Goal: Transaction & Acquisition: Subscribe to service/newsletter

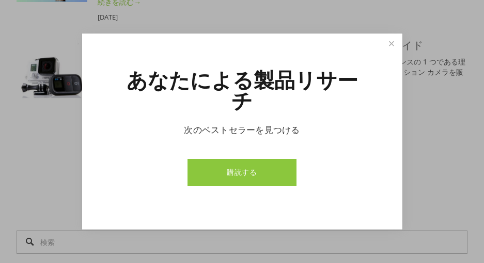
scroll to position [1444, 0]
click at [251, 159] on link "購読する" at bounding box center [241, 172] width 109 height 27
click at [389, 53] on link "近い" at bounding box center [391, 44] width 18 height 18
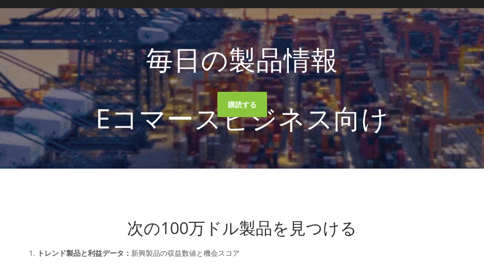
scroll to position [0, 0]
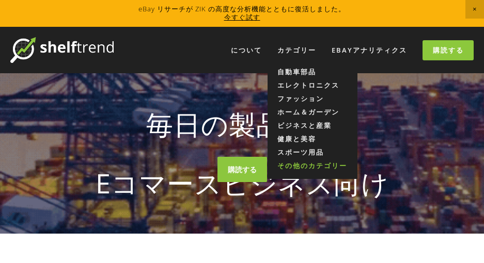
click at [291, 165] on font "その他のカテゴリー" at bounding box center [312, 165] width 70 height 9
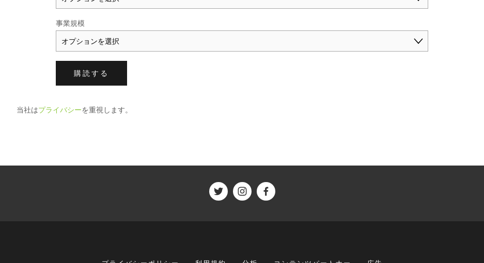
scroll to position [593, 0]
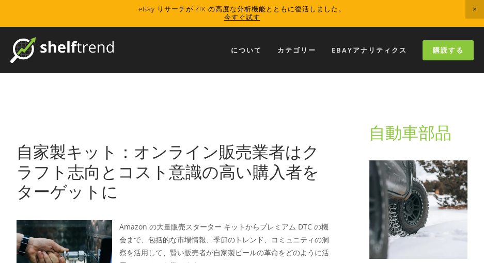
click at [239, 17] on font "今すぐ試す" at bounding box center [242, 16] width 36 height 9
